Goal: Transaction & Acquisition: Purchase product/service

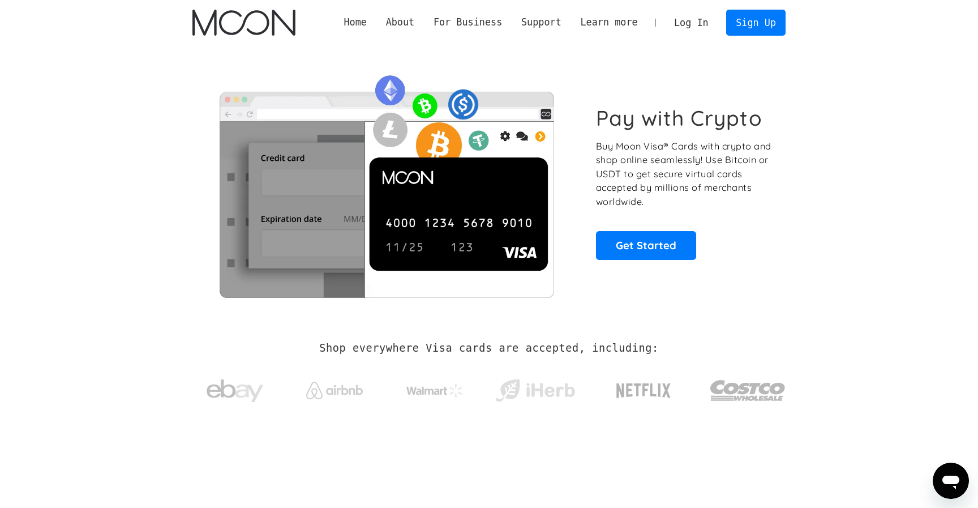
click at [699, 23] on link "Log In" at bounding box center [690, 22] width 53 height 25
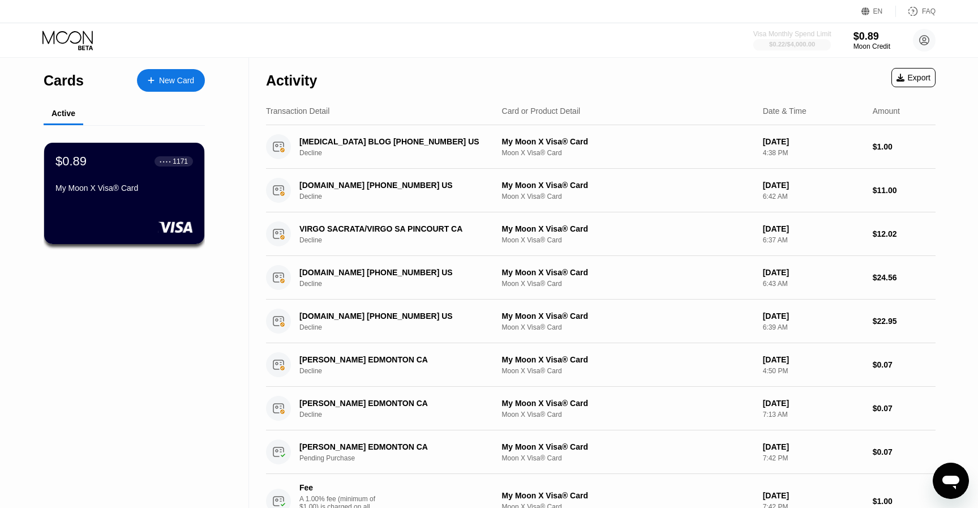
click at [806, 32] on div "Visa Monthly Spend Limit" at bounding box center [792, 34] width 78 height 8
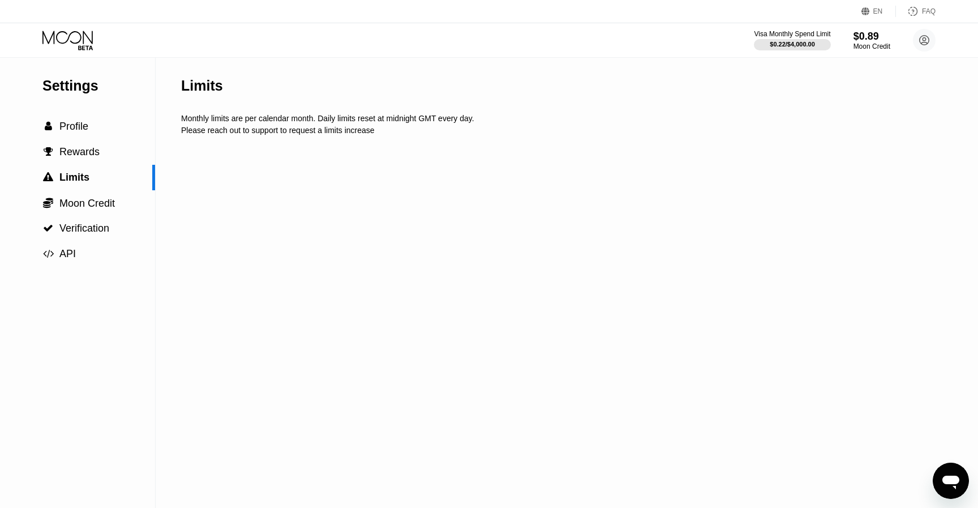
click at [844, 33] on div "Visa Monthly Spend Limit $0.22 / $4,000.00 $0.89 Moon Credit quang ha nguyen nq…" at bounding box center [845, 40] width 182 height 23
click at [887, 34] on div "$0.89" at bounding box center [871, 37] width 37 height 12
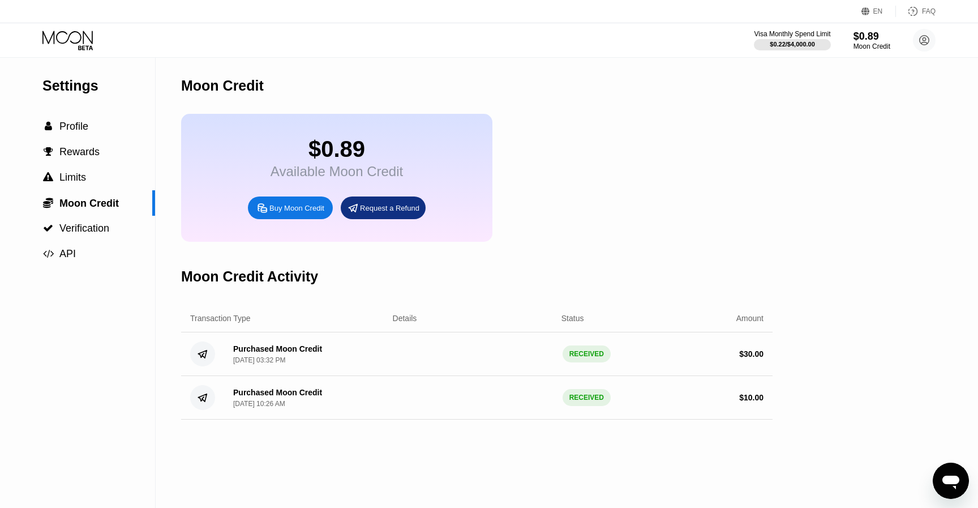
click at [303, 213] on div "Buy Moon Credit" at bounding box center [296, 208] width 55 height 10
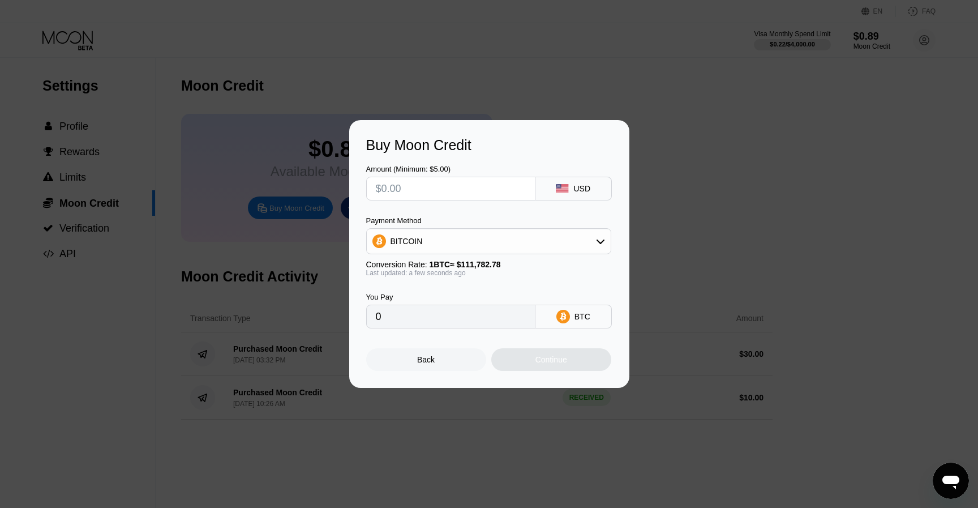
click at [587, 229] on div "BITCOIN" at bounding box center [488, 241] width 245 height 26
click at [592, 243] on div "BITCOIN" at bounding box center [489, 241] width 244 height 23
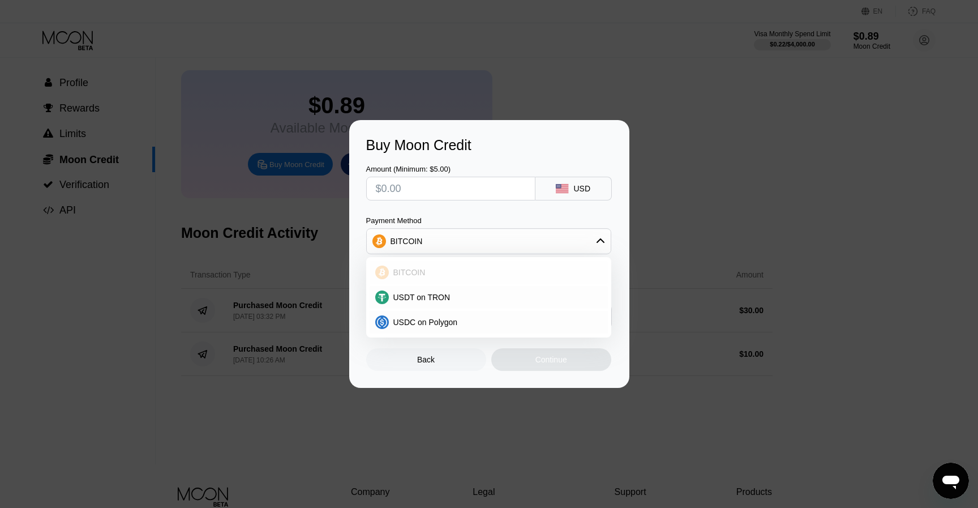
scroll to position [46, 0]
click at [473, 298] on div "USDT on TRON" at bounding box center [495, 297] width 213 height 9
type input "0.00"
